Goal: Find specific page/section: Find specific page/section

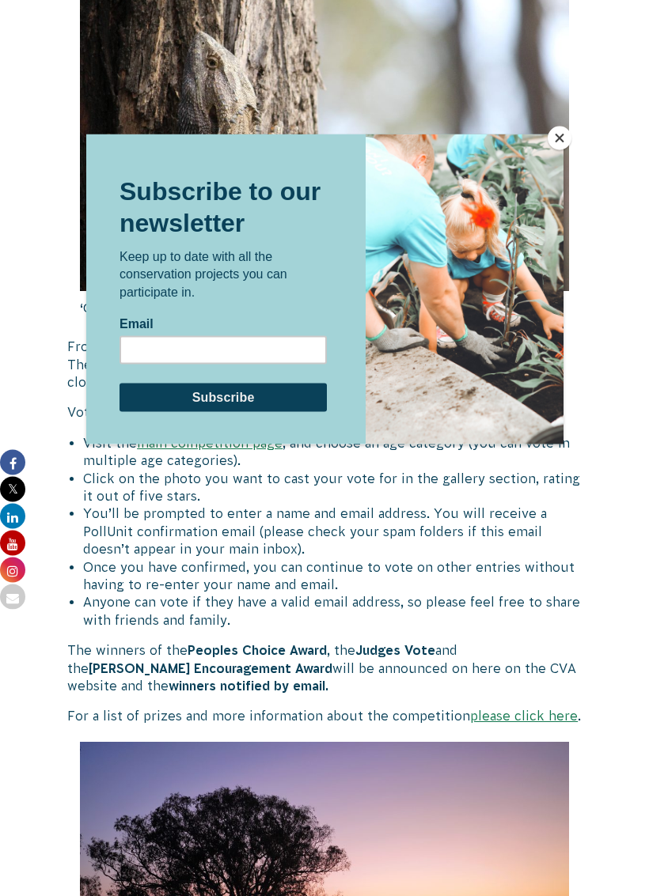
scroll to position [548, 0]
click at [550, 146] on button "Close" at bounding box center [559, 139] width 24 height 24
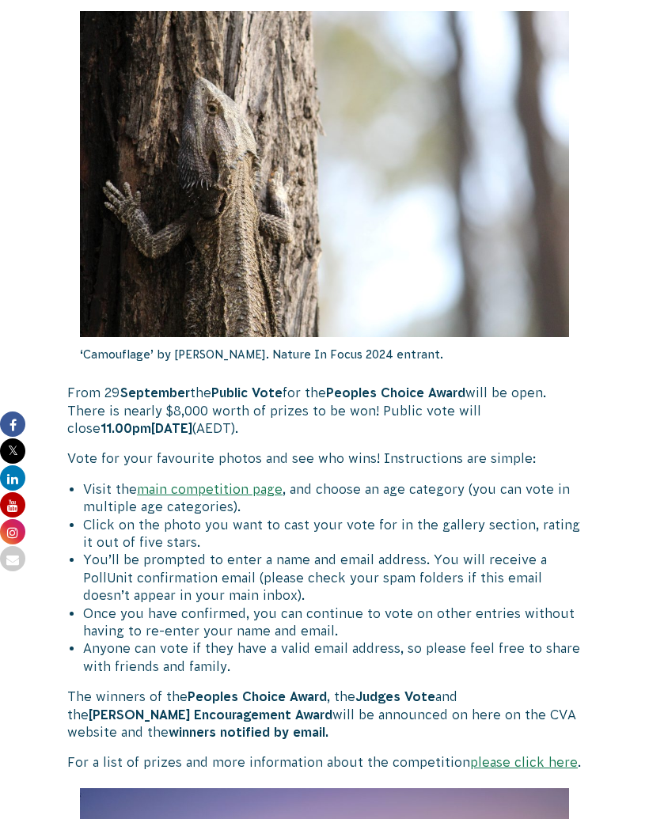
scroll to position [494, 0]
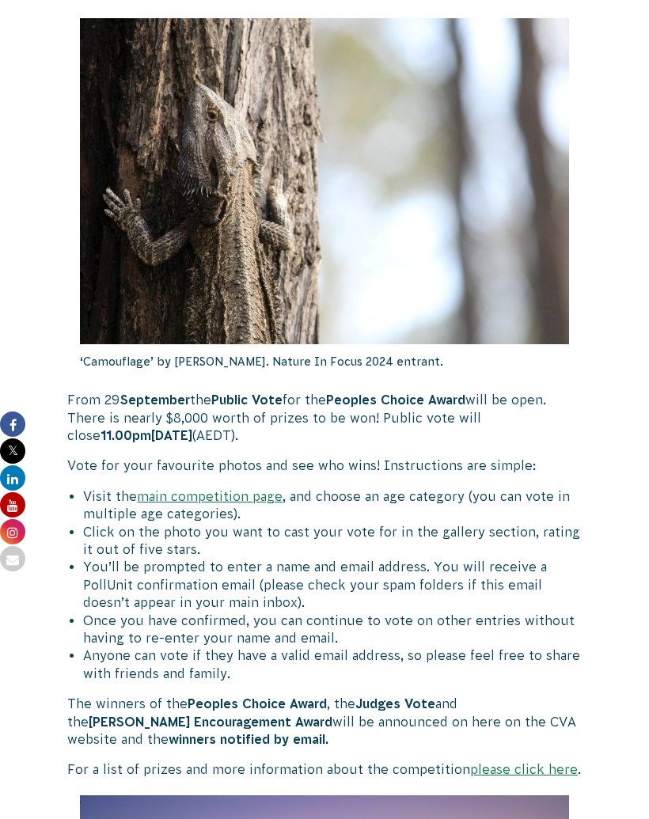
click at [222, 498] on link "main competition page" at bounding box center [210, 496] width 146 height 14
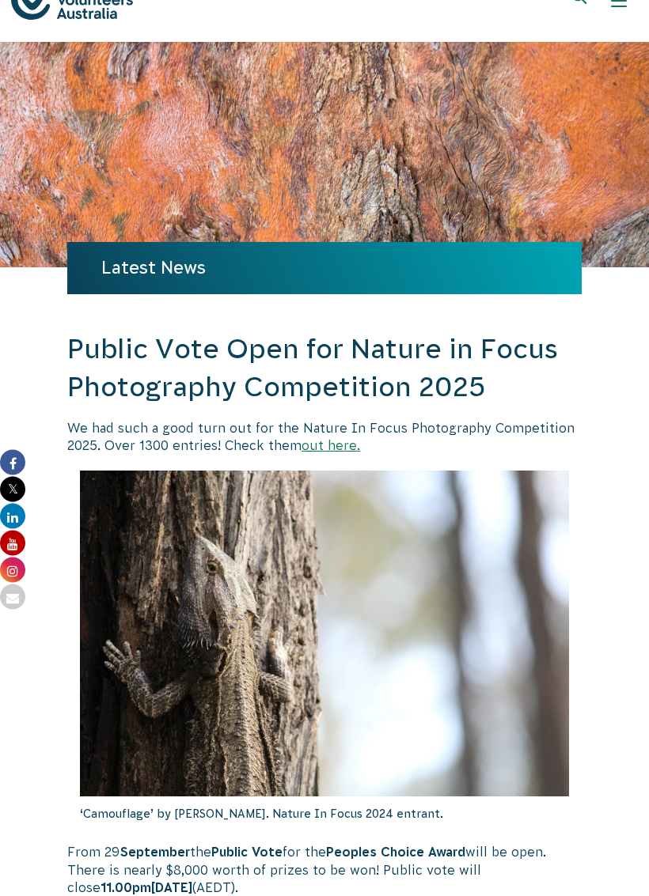
scroll to position [42, 0]
click at [335, 451] on link "out here." at bounding box center [330, 445] width 59 height 14
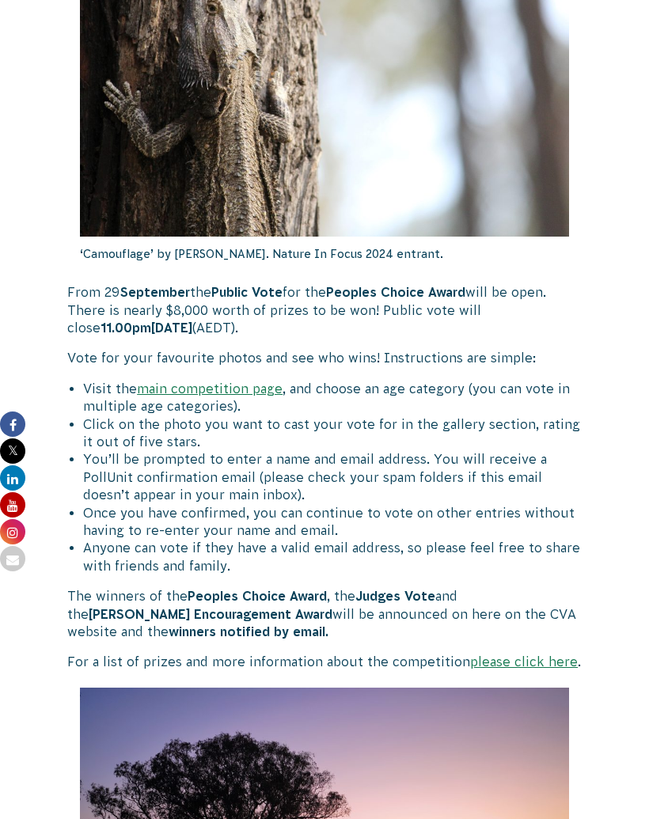
scroll to position [596, 0]
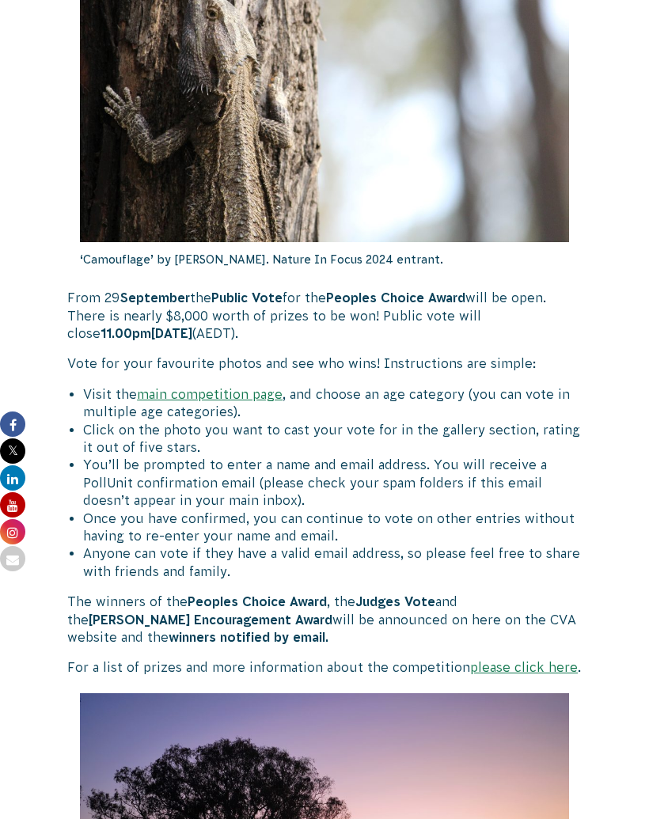
click at [250, 387] on link "main competition page" at bounding box center [210, 394] width 146 height 14
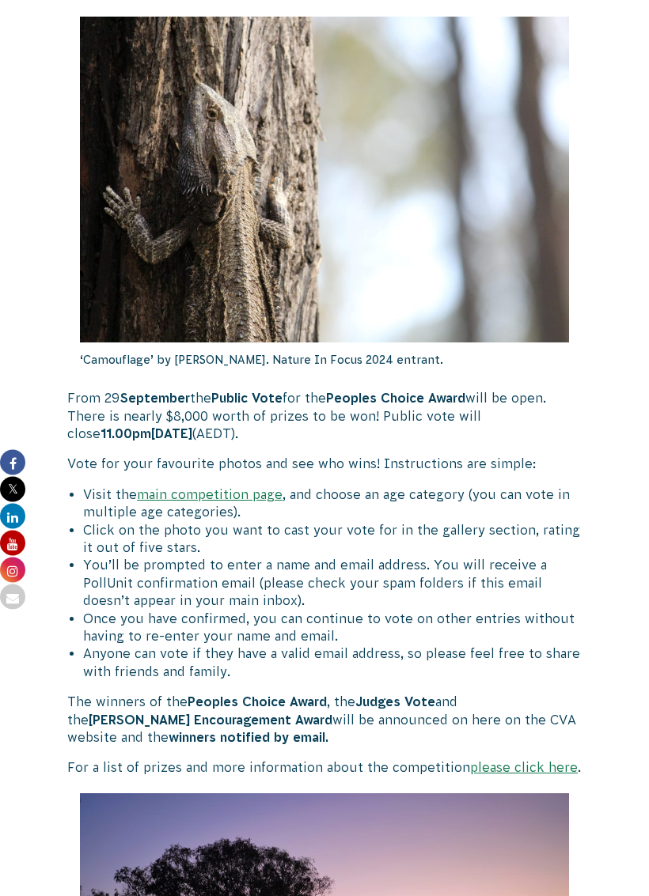
scroll to position [497, 0]
click at [253, 490] on link "main competition page" at bounding box center [210, 493] width 146 height 14
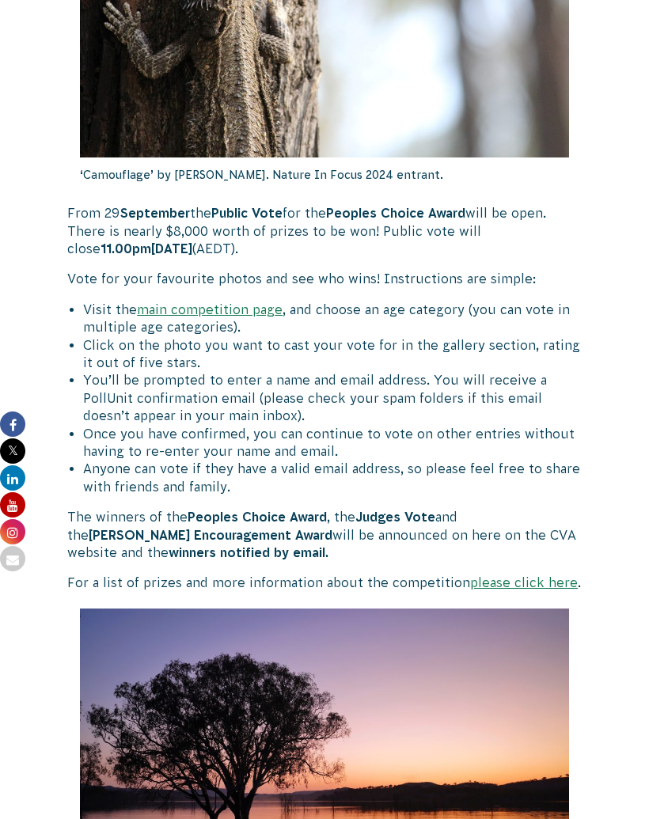
scroll to position [679, 0]
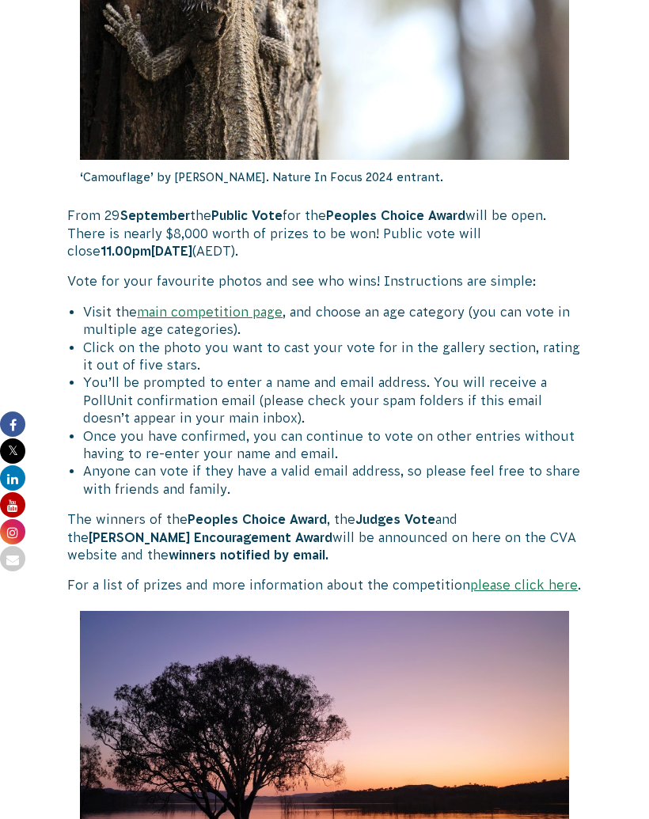
click at [259, 305] on link "main competition page" at bounding box center [210, 312] width 146 height 14
